Goal: Task Accomplishment & Management: Manage account settings

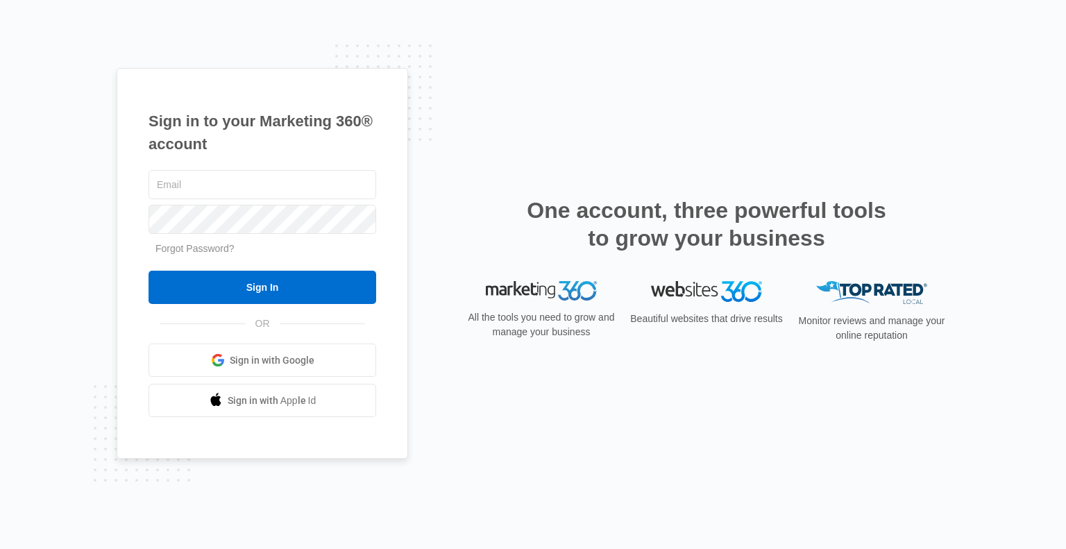
click at [253, 187] on input "text" at bounding box center [263, 184] width 228 height 29
type input "[EMAIL_ADDRESS][DOMAIN_NAME]"
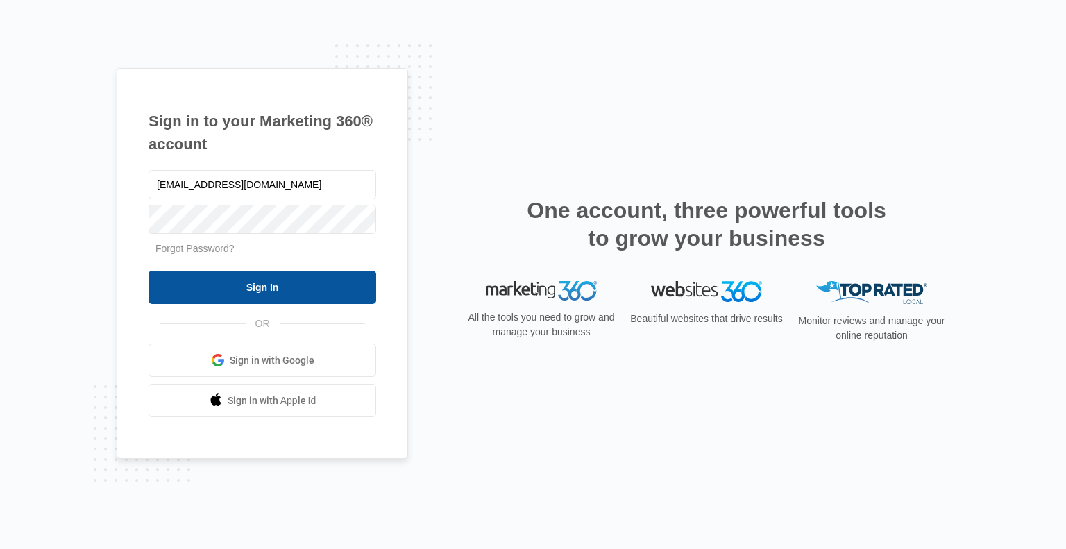
click at [280, 290] on input "Sign In" at bounding box center [263, 287] width 228 height 33
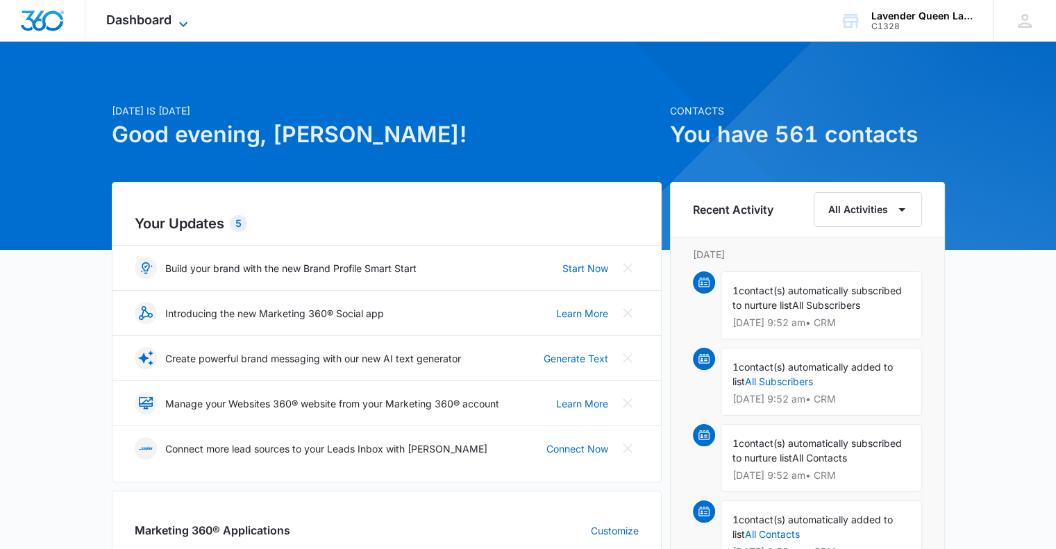
click at [187, 24] on icon at bounding box center [183, 24] width 17 height 17
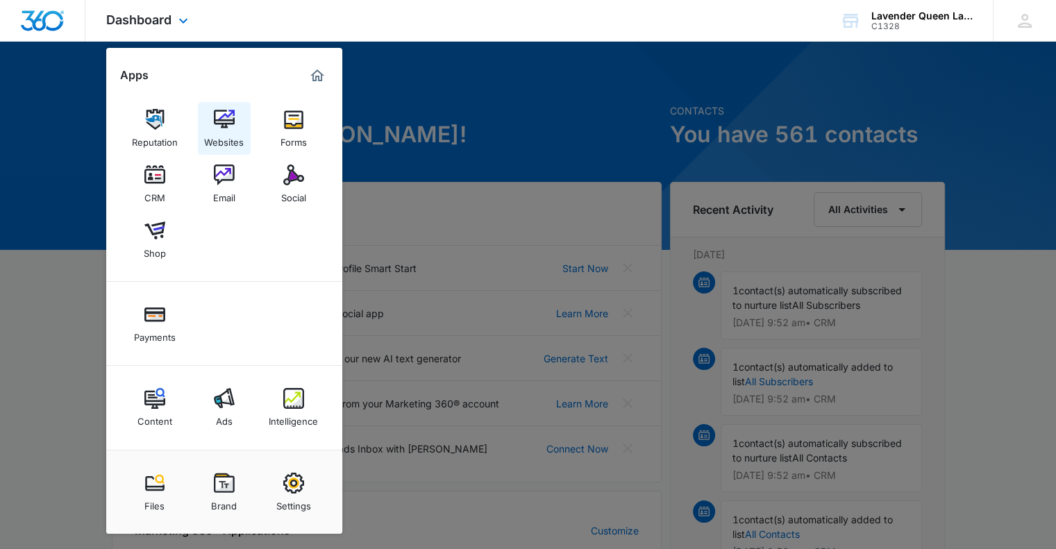
click at [221, 123] on img at bounding box center [224, 119] width 21 height 21
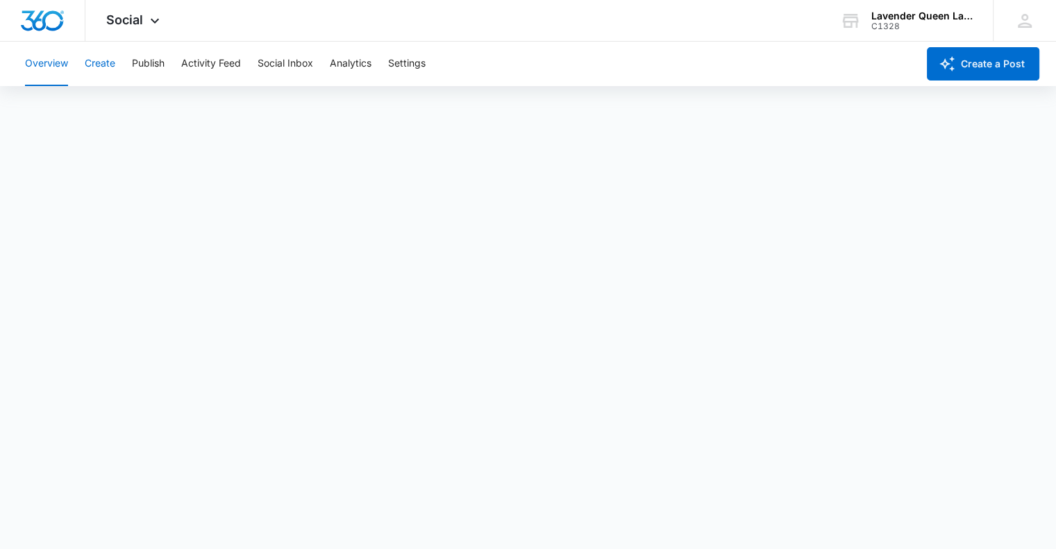
click at [106, 62] on button "Create" at bounding box center [100, 64] width 31 height 44
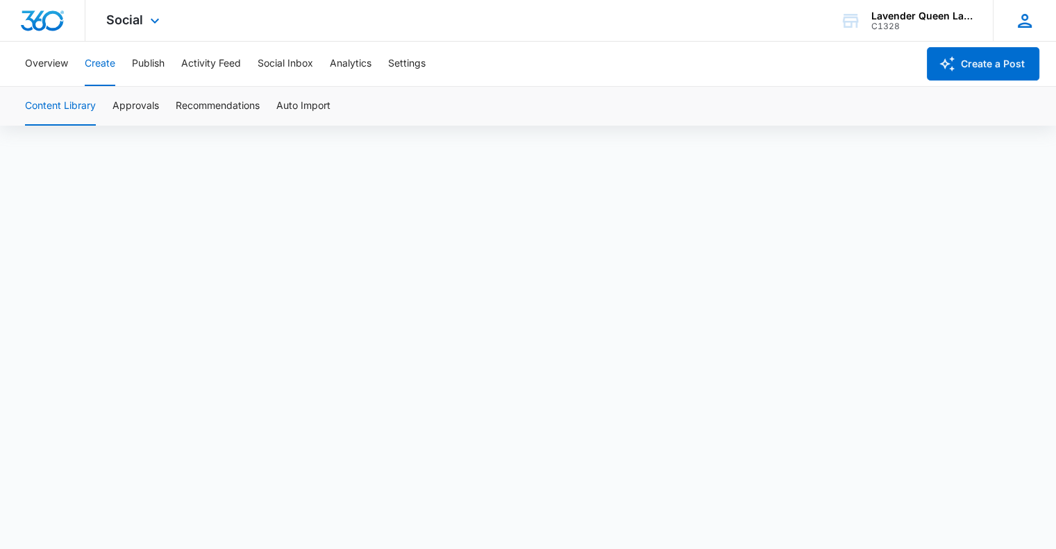
click at [1036, 21] on div "CL Constance Lowry clowry@lavenderqueen.ca My Profile Notifications Support Log…" at bounding box center [1024, 20] width 63 height 41
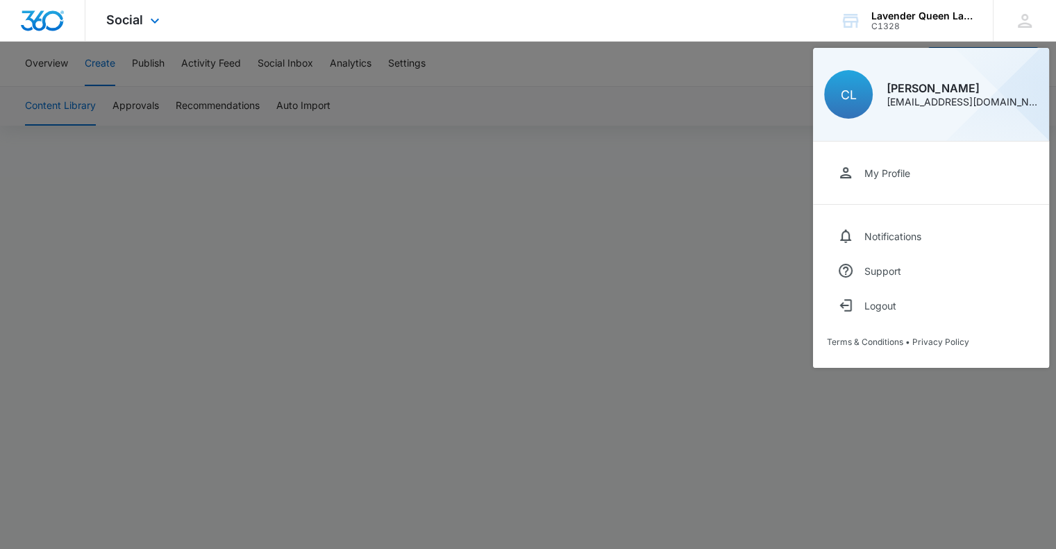
click at [682, 33] on div "Social Apps Reputation Websites Forms CRM Email Social Shop Payments Content Ad…" at bounding box center [528, 21] width 1056 height 42
click at [151, 22] on icon at bounding box center [155, 24] width 8 height 5
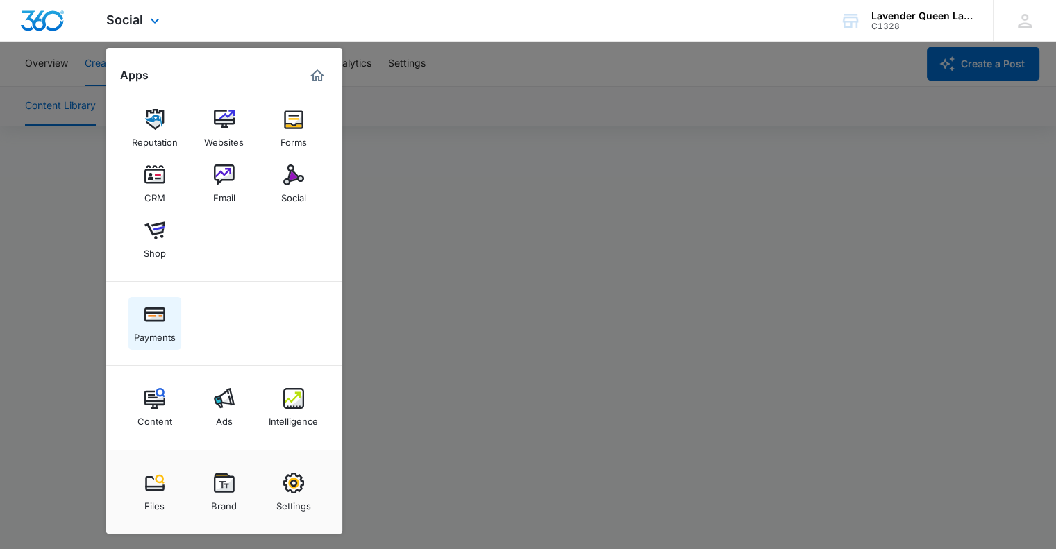
click at [163, 303] on link "Payments" at bounding box center [154, 323] width 53 height 53
